Goal: Transaction & Acquisition: Subscribe to service/newsletter

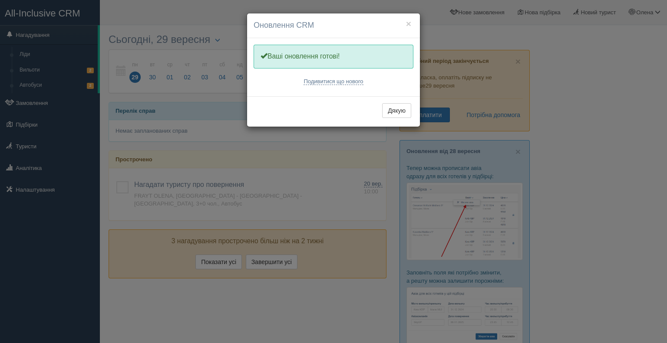
click at [28, 191] on div "× Оновлення CRM Одну хвилинку, оновлюємо Вашу CRM Ваші оновлення готові! Подиви…" at bounding box center [333, 171] width 667 height 343
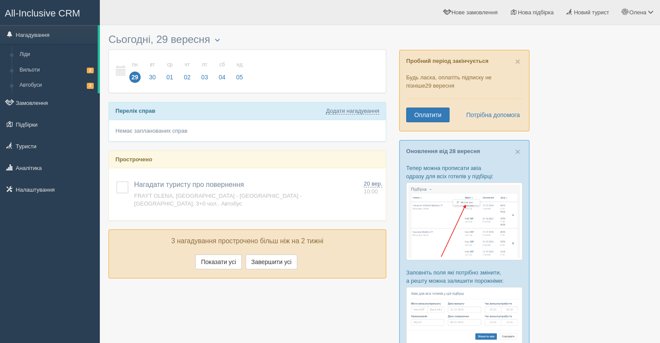
click at [28, 191] on link "Налаштування" at bounding box center [50, 189] width 100 height 19
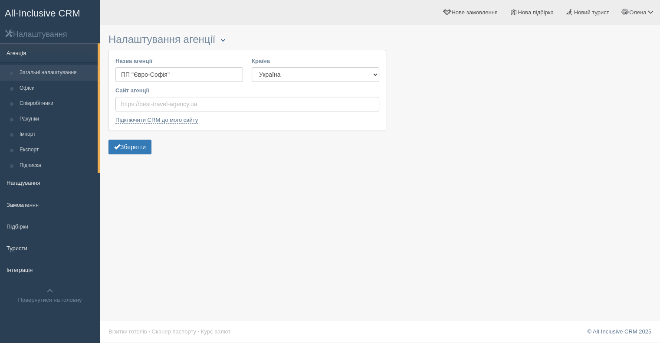
click at [225, 39] on span "button" at bounding box center [222, 39] width 5 height 5
click at [640, 11] on span "Олена" at bounding box center [637, 12] width 17 height 7
click at [601, 37] on span "Мій профіль" at bounding box center [599, 38] width 32 height 7
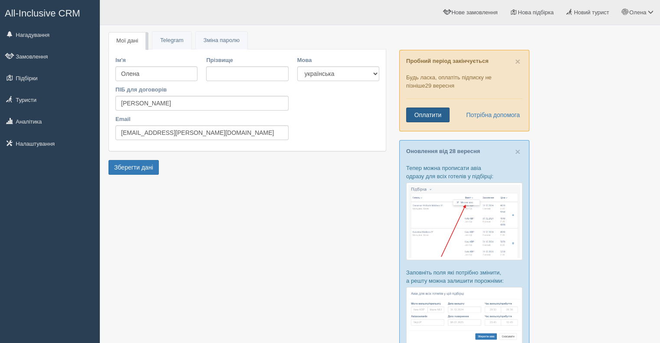
click at [424, 114] on link "Оплатити" at bounding box center [427, 115] width 43 height 15
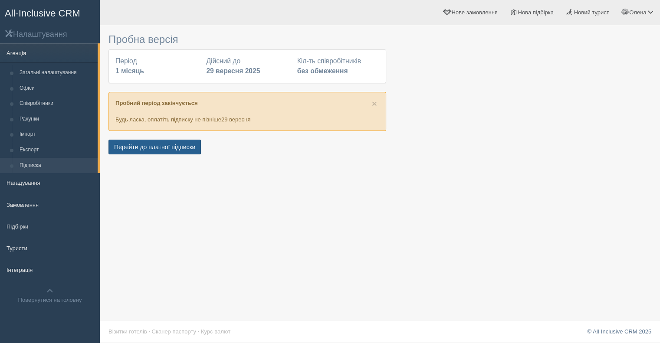
click at [159, 147] on button "Перейти до платної підписки" at bounding box center [155, 147] width 92 height 15
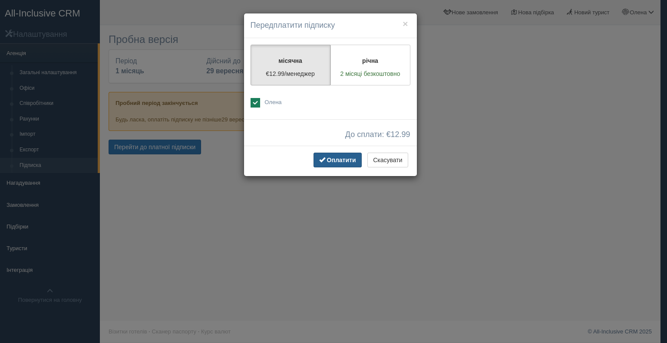
click at [340, 158] on span "Оплатити" at bounding box center [341, 160] width 29 height 7
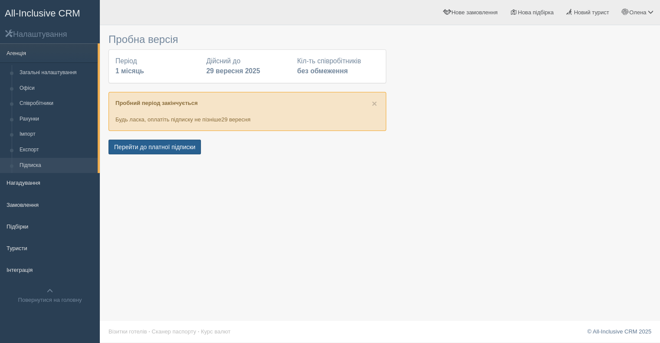
click at [159, 145] on button "Перейти до платної підписки" at bounding box center [155, 147] width 92 height 15
